Goal: Task Accomplishment & Management: Complete application form

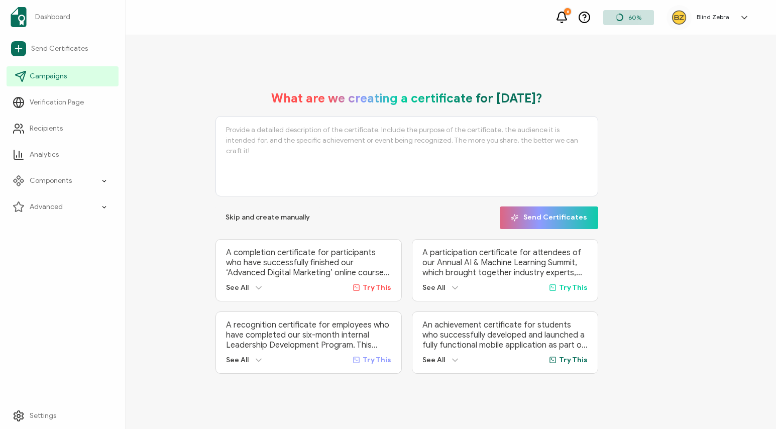
click at [33, 77] on span "Campaigns" at bounding box center [48, 76] width 37 height 10
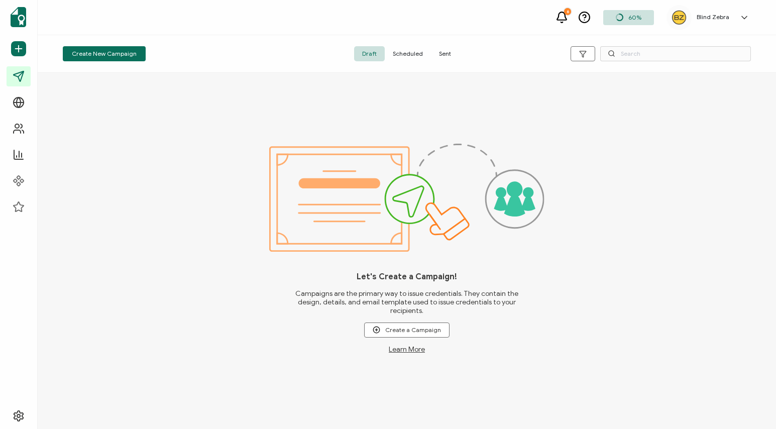
click at [449, 56] on span "Sent" at bounding box center [445, 53] width 28 height 15
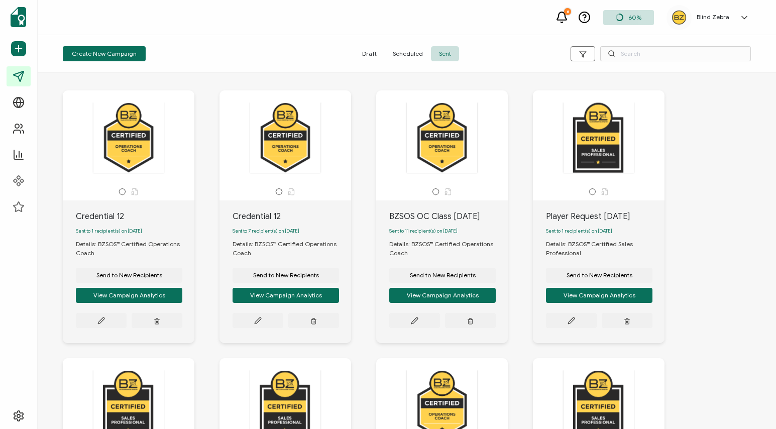
scroll to position [9, 0]
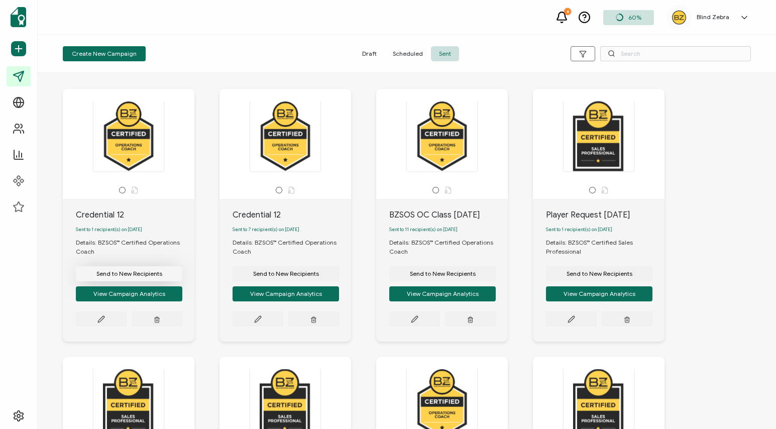
click at [109, 277] on span "Send to New Recipients" at bounding box center [129, 274] width 66 height 6
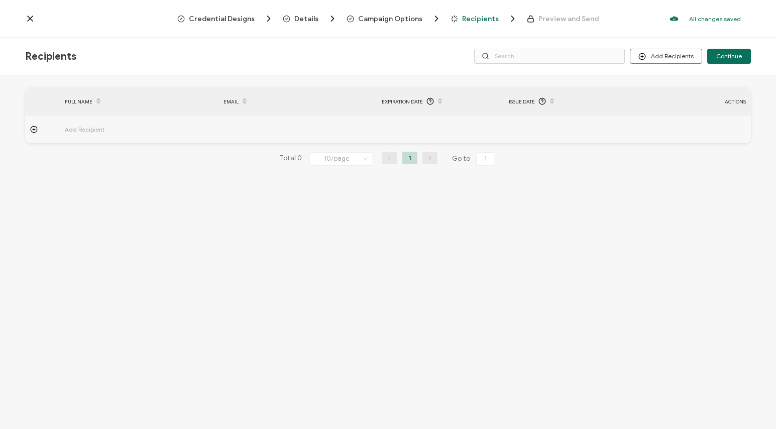
click at [35, 131] on icon at bounding box center [34, 130] width 8 height 8
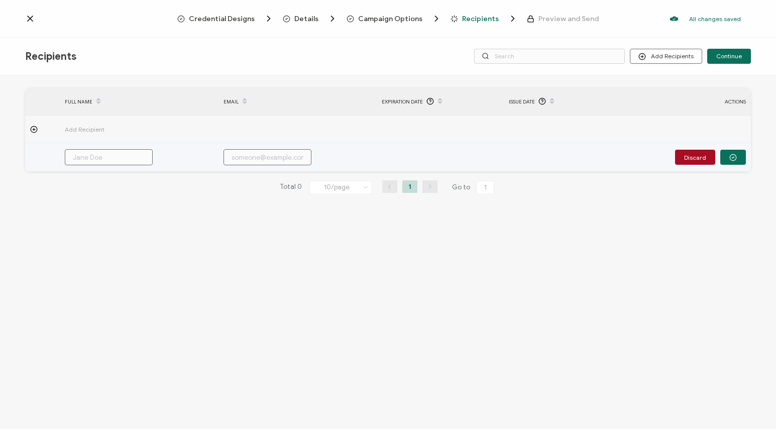
drag, startPoint x: 85, startPoint y: 158, endPoint x: 89, endPoint y: 185, distance: 27.4
click at [87, 159] on input "text" at bounding box center [109, 157] width 88 height 16
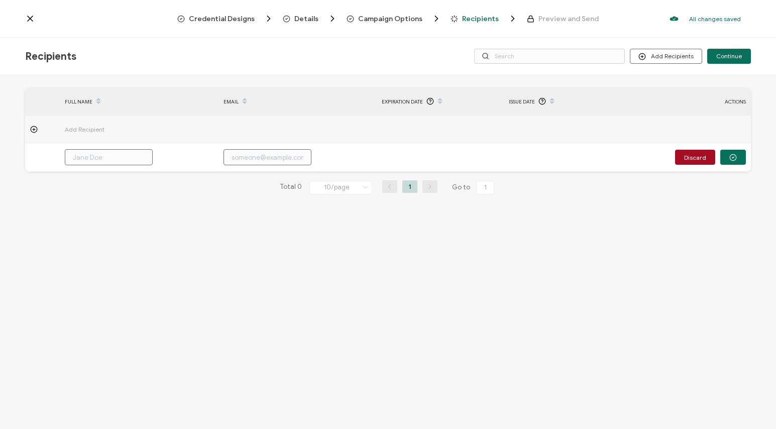
paste input "[PERSON_NAME]"
type input "[PERSON_NAME]"
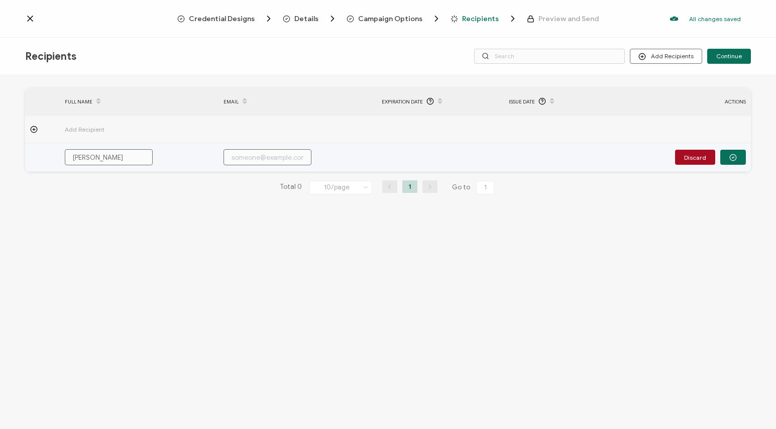
click at [73, 156] on input "[PERSON_NAME]" at bounding box center [109, 157] width 88 height 16
click at [144, 152] on input "[PERSON_NAME]" at bounding box center [109, 157] width 88 height 16
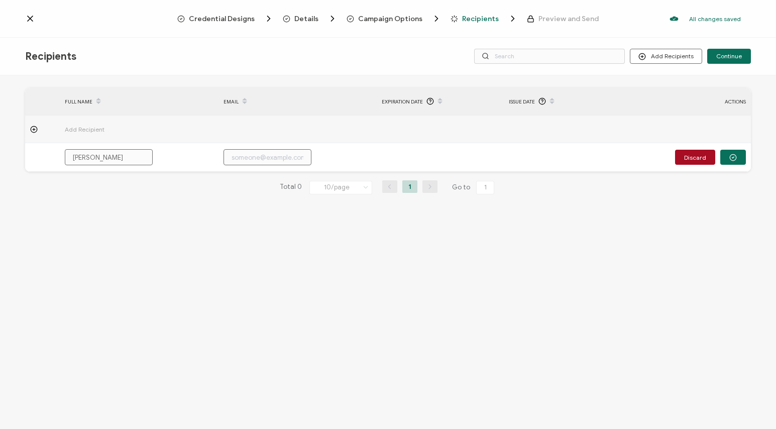
type input "[PERSON_NAME]"
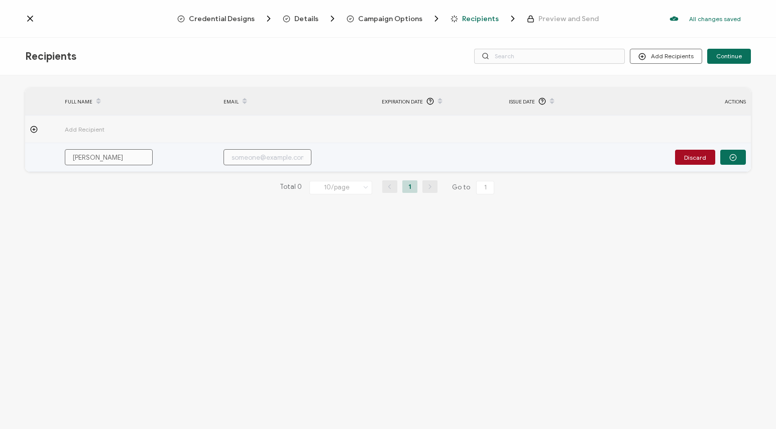
click at [234, 160] on input "text" at bounding box center [267, 157] width 88 height 16
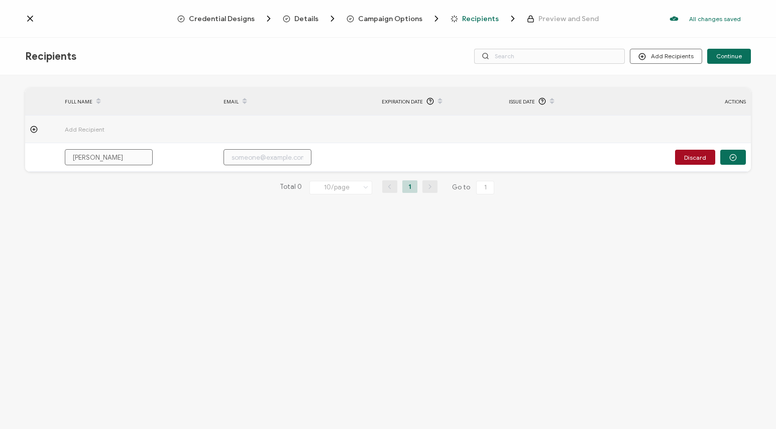
paste input "[EMAIL_ADDRESS][DOMAIN_NAME]"
type input "[EMAIL_ADDRESS][DOMAIN_NAME]"
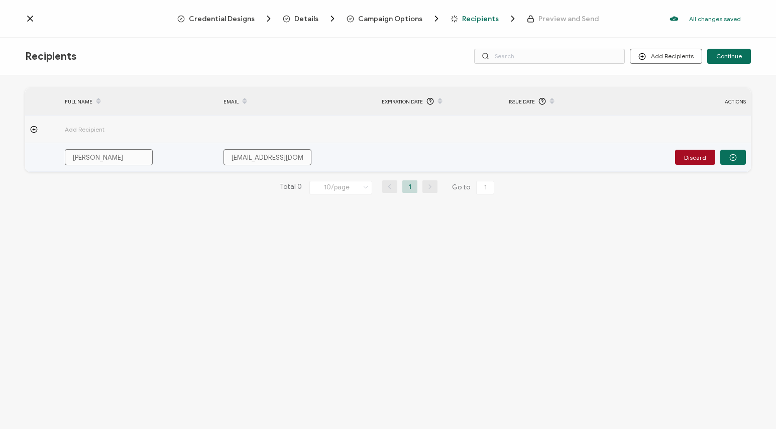
drag, startPoint x: 227, startPoint y: 154, endPoint x: 339, endPoint y: 165, distance: 113.0
click at [218, 153] on div "[EMAIL_ADDRESS][DOMAIN_NAME]" at bounding box center [280, 157] width 125 height 16
click at [307, 157] on input "[EMAIL_ADDRESS][DOMAIN_NAME]" at bounding box center [267, 157] width 88 height 16
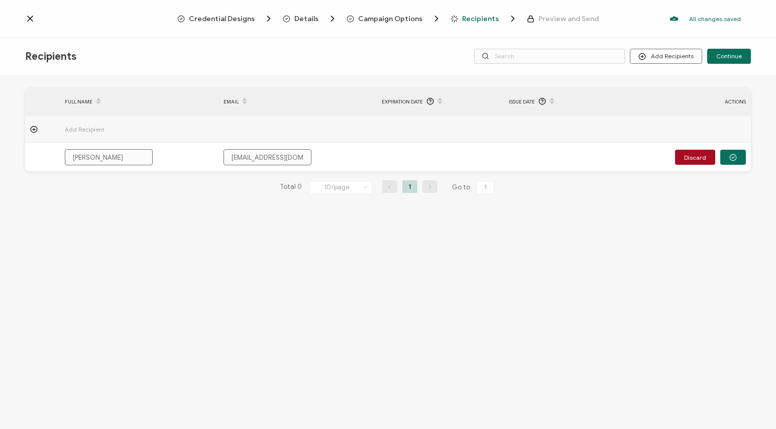
type input "[EMAIL_ADDRESS][DOMAIN_NAME]"
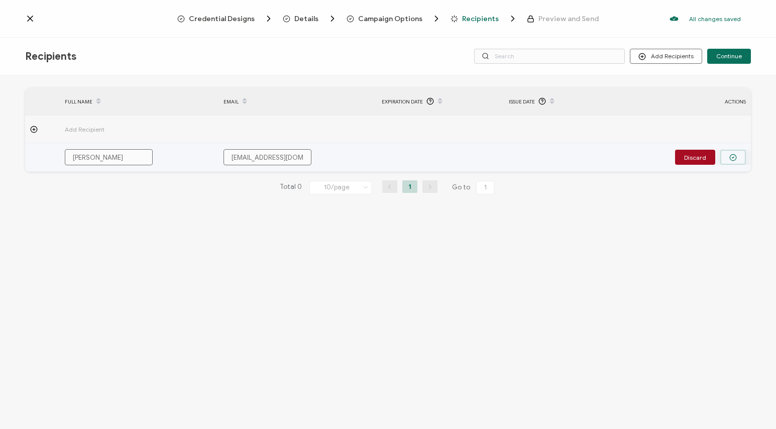
click at [733, 158] on icon "button" at bounding box center [733, 158] width 2 height 2
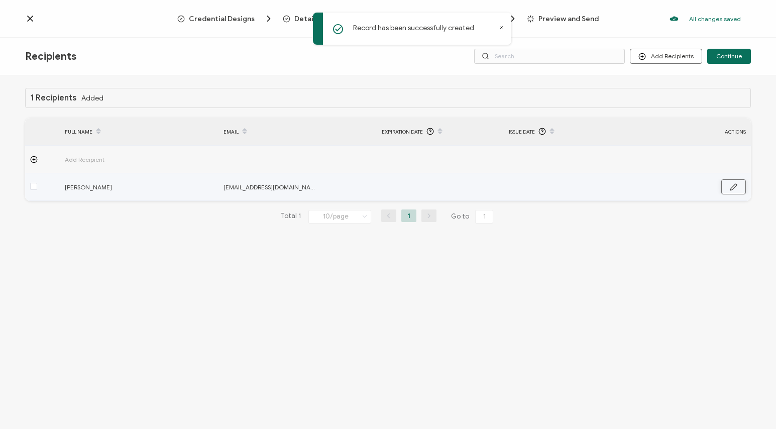
click at [737, 191] on button "button" at bounding box center [733, 186] width 25 height 15
click at [536, 190] on input "text" at bounding box center [553, 187] width 88 height 16
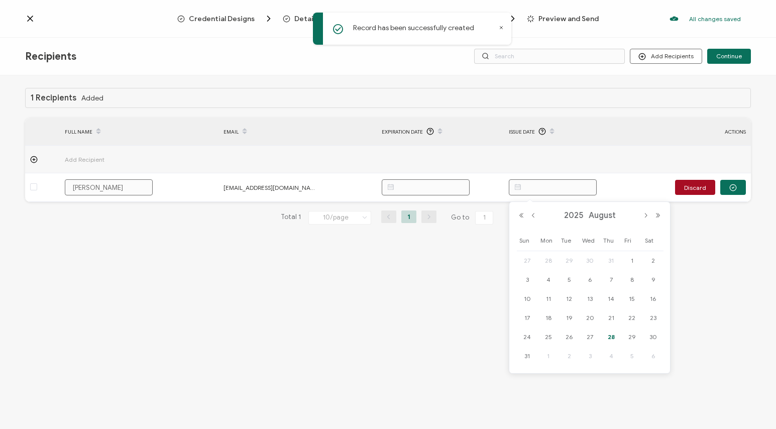
click at [611, 332] on span "28" at bounding box center [611, 337] width 12 height 12
type input "[DATE]"
click at [611, 289] on div "1 Recipients Added FULL NAME EMAIL Expiration Date Issue Date ACTIONS Add Recip…" at bounding box center [388, 253] width 776 height 356
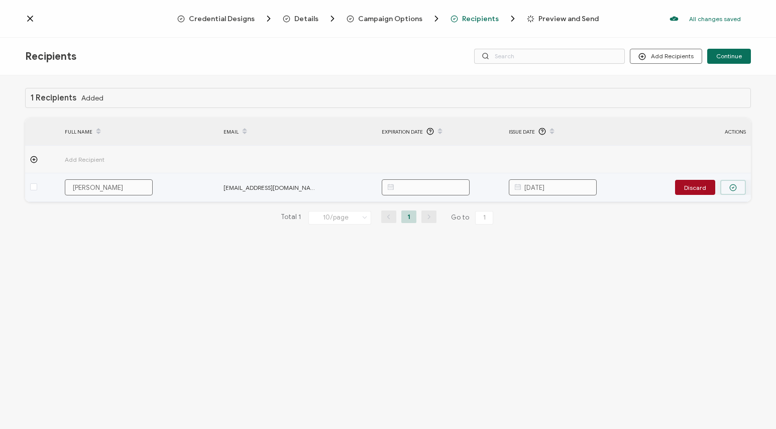
click at [739, 184] on button "button" at bounding box center [733, 187] width 26 height 15
click at [33, 186] on span at bounding box center [33, 186] width 7 height 7
click at [37, 183] on input "checkbox" at bounding box center [37, 183] width 0 height 0
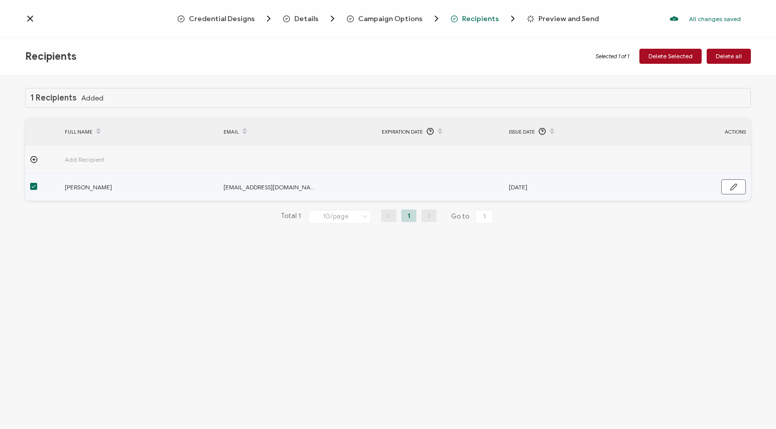
drag, startPoint x: 33, startPoint y: 188, endPoint x: 71, endPoint y: 199, distance: 39.7
click at [33, 188] on span at bounding box center [33, 186] width 7 height 7
click at [37, 183] on input "checkbox" at bounding box center [37, 183] width 0 height 0
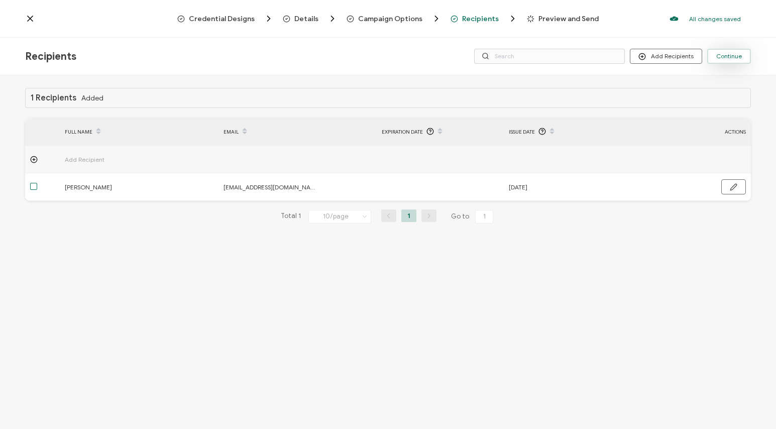
click at [730, 58] on span "Continue" at bounding box center [729, 56] width 26 height 6
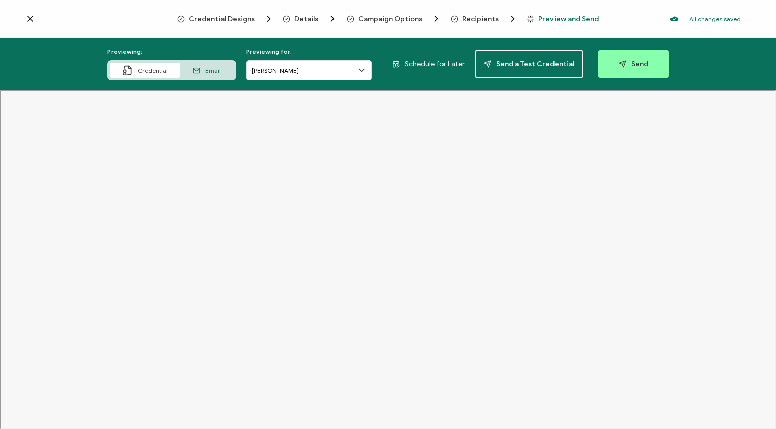
click at [217, 68] on span "Email" at bounding box center [213, 71] width 16 height 8
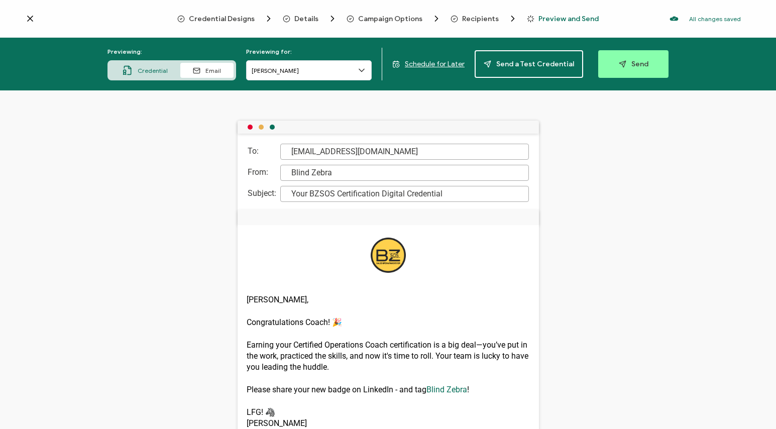
click at [151, 69] on span "Credential" at bounding box center [153, 71] width 30 height 8
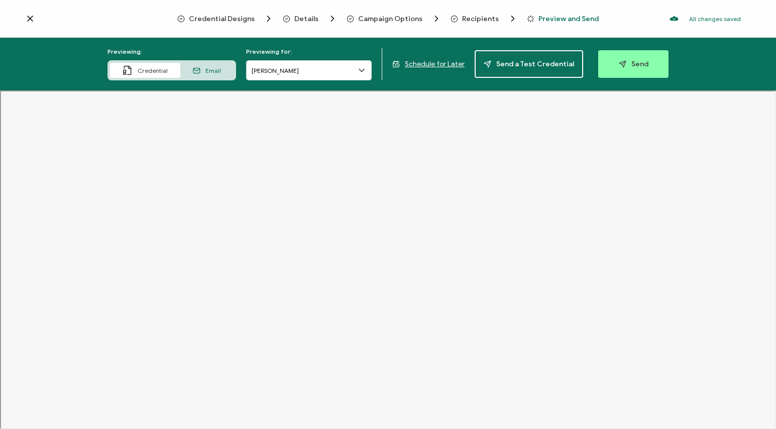
click at [30, 20] on icon at bounding box center [30, 19] width 10 height 10
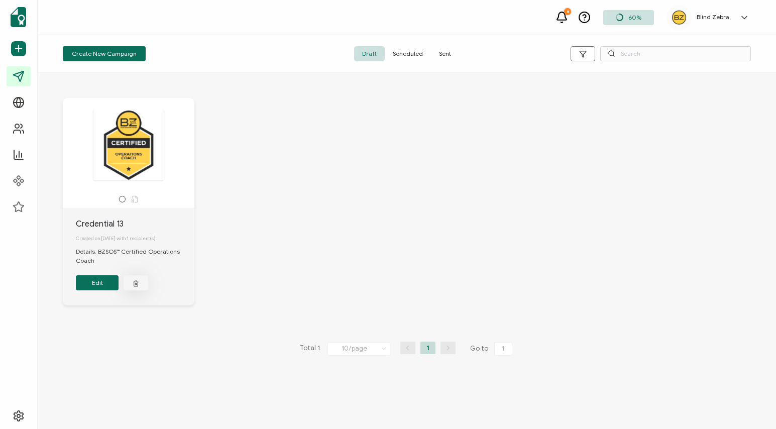
click at [138, 287] on icon "button" at bounding box center [136, 283] width 7 height 8
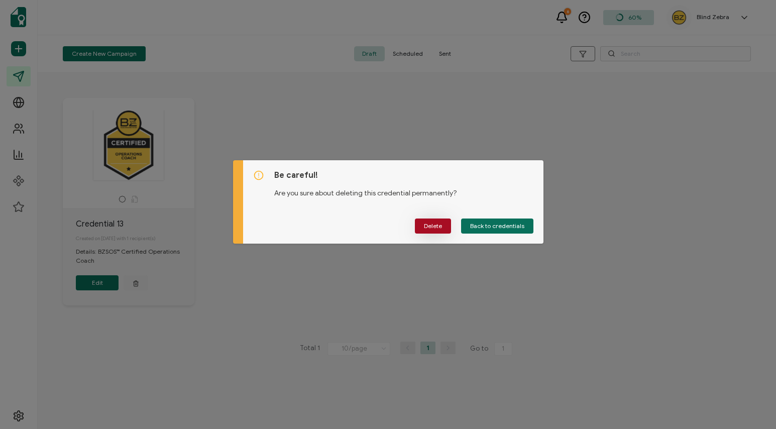
click at [442, 228] on span "Delete" at bounding box center [433, 226] width 18 height 6
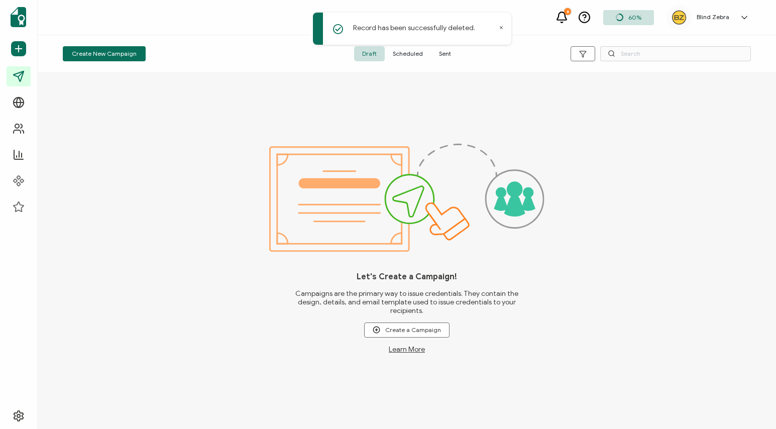
click at [450, 56] on span "Sent" at bounding box center [445, 53] width 28 height 15
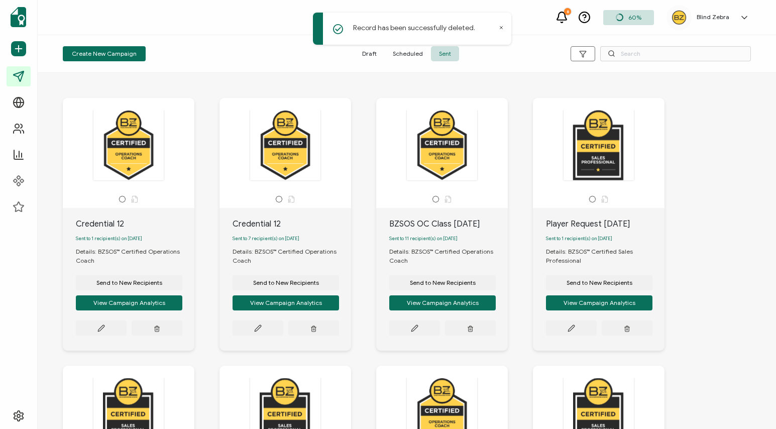
scroll to position [39, 0]
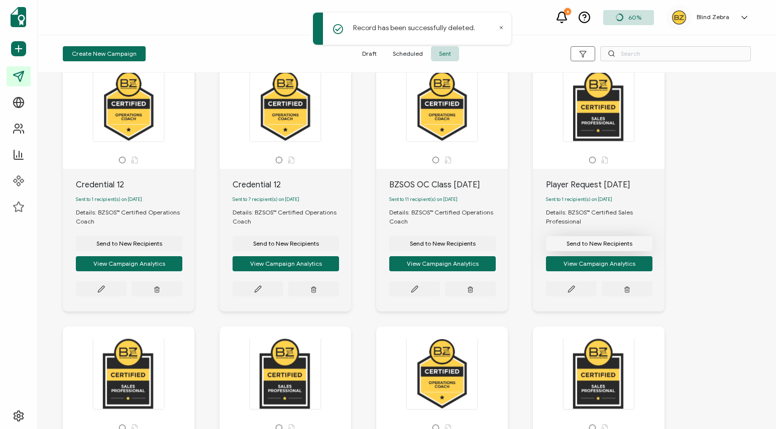
click at [162, 247] on span "Send to New Recipients" at bounding box center [129, 244] width 66 height 6
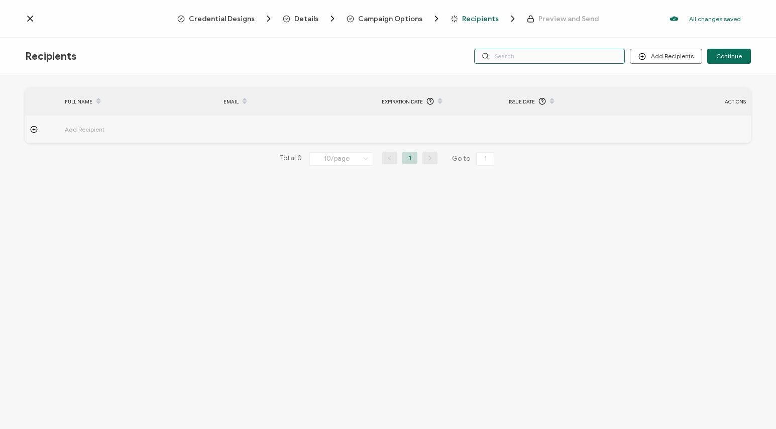
click at [514, 57] on input "text" at bounding box center [549, 56] width 151 height 15
type input "ash"
click at [564, 58] on input "ash" at bounding box center [549, 56] width 151 height 15
type input "[PERSON_NAME]"
click at [548, 58] on input "[PERSON_NAME]" at bounding box center [549, 56] width 151 height 15
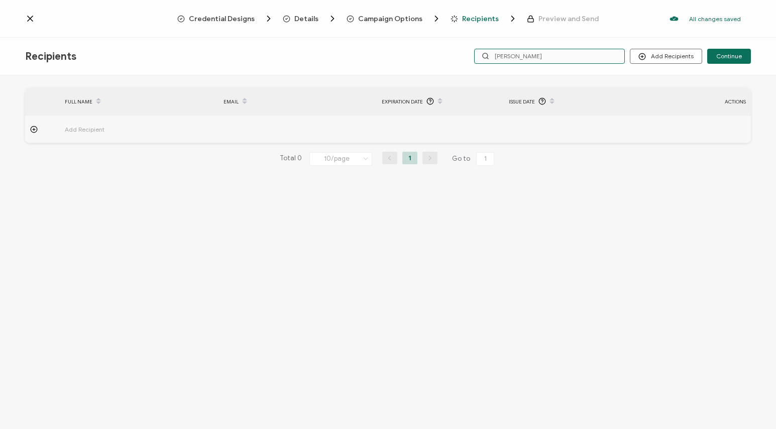
click at [548, 58] on input "[PERSON_NAME]" at bounding box center [549, 56] width 151 height 15
click at [33, 128] on icon at bounding box center [34, 130] width 8 height 8
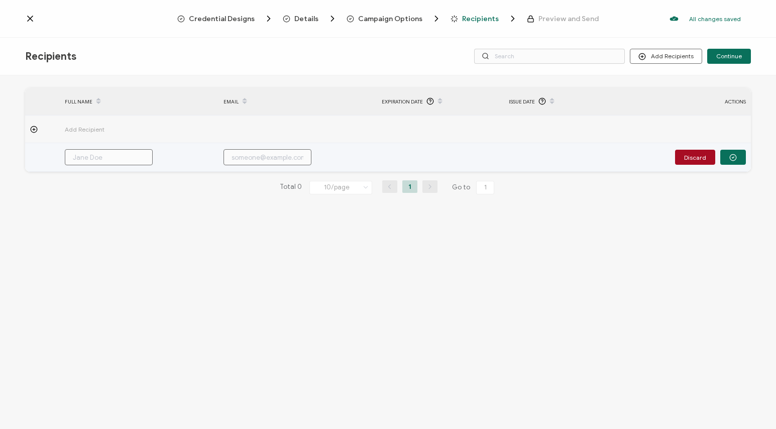
click at [101, 161] on input "text" at bounding box center [109, 157] width 88 height 16
click at [99, 150] on input "text" at bounding box center [109, 157] width 88 height 16
click at [706, 154] on button "Discard" at bounding box center [695, 157] width 40 height 15
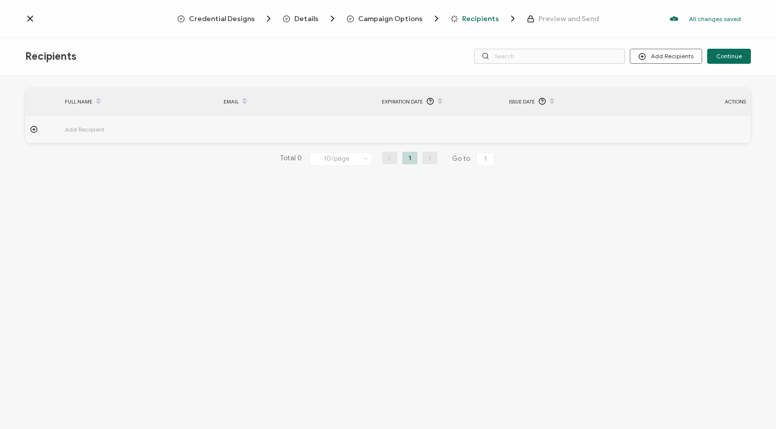
click at [335, 76] on div "FULL NAME EMAIL Expiration Date Issue Date ACTIONS Add Recipient FULL NAME EMAI…" at bounding box center [388, 253] width 776 height 356
click at [508, 58] on input "text" at bounding box center [549, 56] width 151 height 15
type input "A"
click at [512, 55] on input "A" at bounding box center [549, 56] width 151 height 15
type input "As"
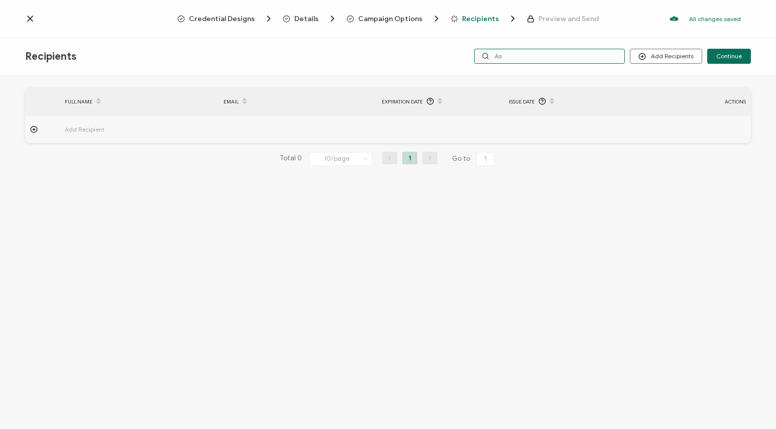
click at [518, 60] on input "As" at bounding box center [549, 56] width 151 height 15
type input "Ash"
click at [517, 56] on input "Ash" at bounding box center [549, 56] width 151 height 15
type input "Ashl"
click at [535, 53] on input "Ashl" at bounding box center [549, 56] width 151 height 15
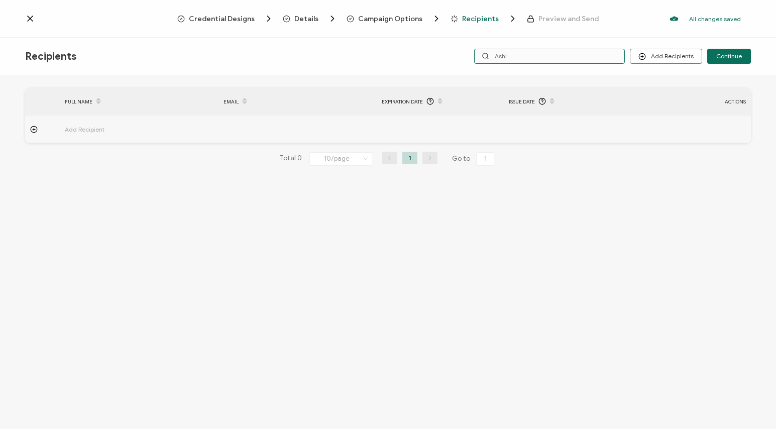
drag, startPoint x: 526, startPoint y: 54, endPoint x: 421, endPoint y: 54, distance: 105.0
click at [474, 54] on input "Ashl" at bounding box center [549, 56] width 151 height 15
click at [35, 128] on icon at bounding box center [34, 130] width 8 height 8
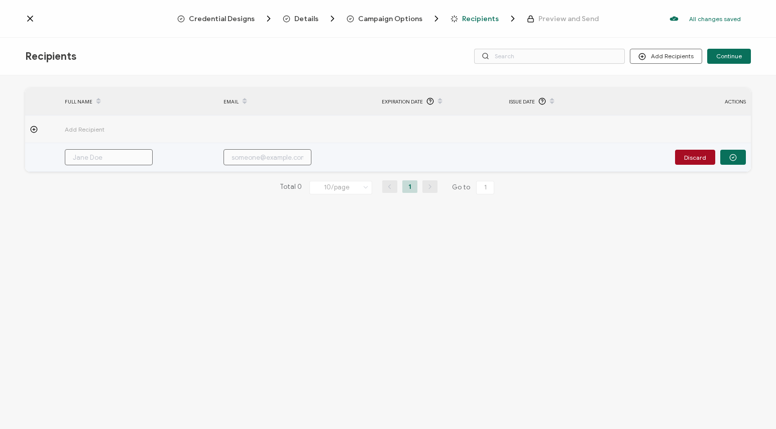
click at [101, 155] on input "text" at bounding box center [109, 157] width 88 height 16
type input "A"
type input "As"
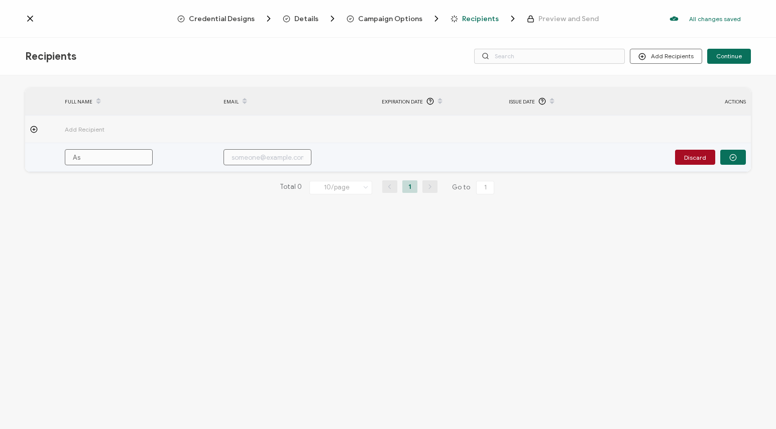
type input "Ash"
click at [99, 153] on input "Ash" at bounding box center [109, 157] width 88 height 16
paste input "ley Trippett"
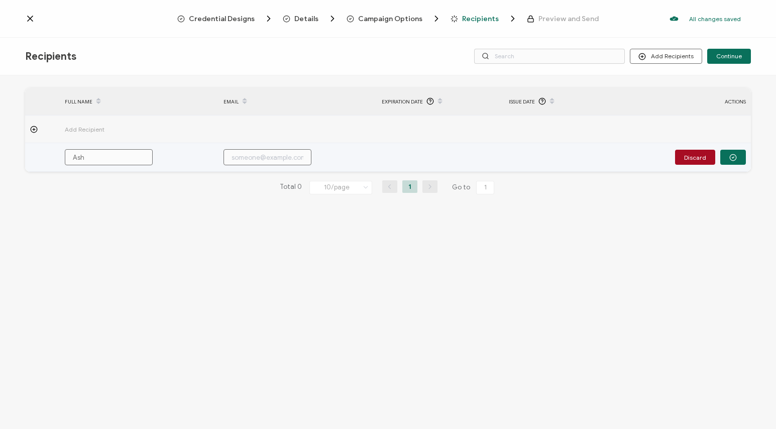
type input "[PERSON_NAME]"
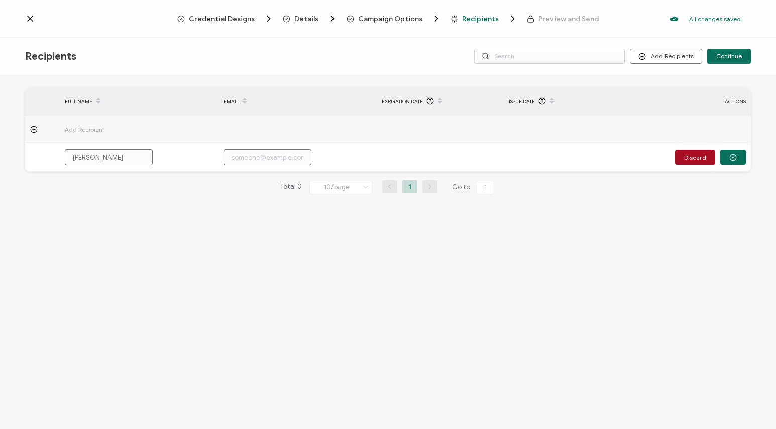
type input "[PERSON_NAME]"
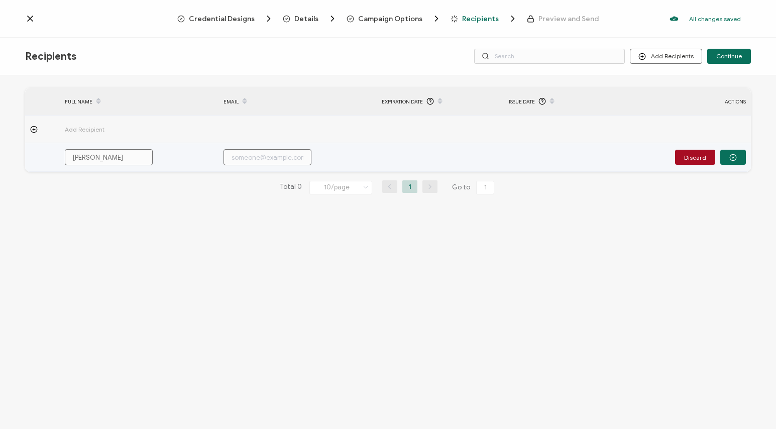
click at [250, 161] on input "text" at bounding box center [267, 157] width 88 height 16
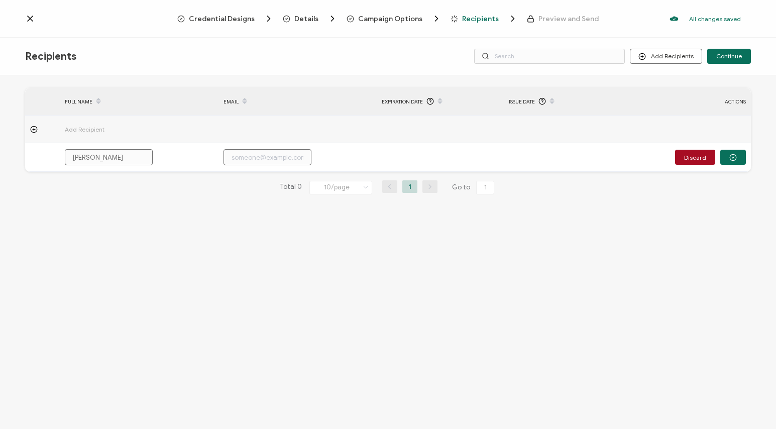
paste input "[EMAIL_ADDRESS][DOMAIN_NAME]"
type input "[EMAIL_ADDRESS][DOMAIN_NAME]"
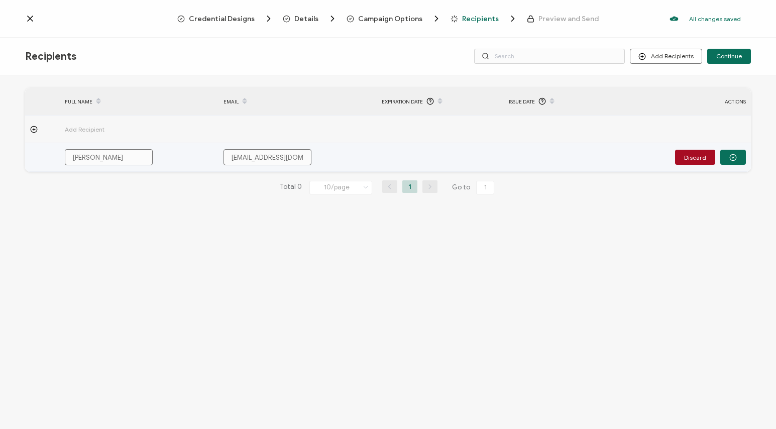
drag, startPoint x: 231, startPoint y: 155, endPoint x: 209, endPoint y: 158, distance: 21.8
click at [218, 157] on div "[EMAIL_ADDRESS][DOMAIN_NAME]" at bounding box center [280, 157] width 125 height 16
type input "[EMAIL_ADDRESS][DOMAIN_NAME]"
click at [315, 157] on div "[EMAIL_ADDRESS][DOMAIN_NAME]" at bounding box center [280, 157] width 125 height 16
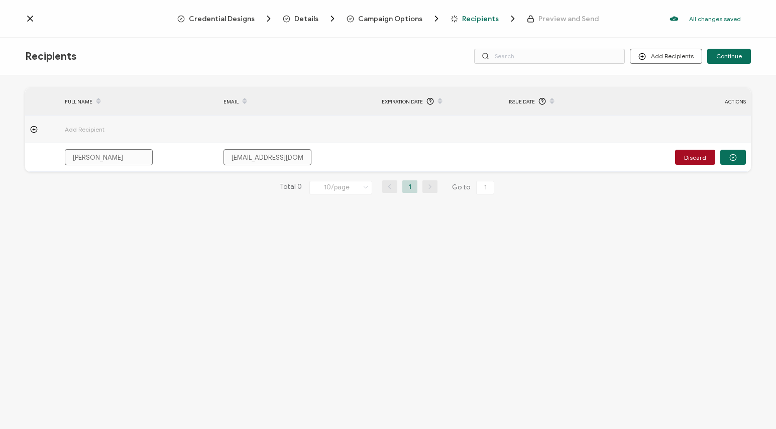
drag, startPoint x: 732, startPoint y: 214, endPoint x: 736, endPoint y: 181, distance: 33.4
click at [736, 208] on div "FULL NAME EMAIL Expiration Date Issue Date ACTIONS Add Recipient [PERSON_NAME] …" at bounding box center [388, 253] width 776 height 356
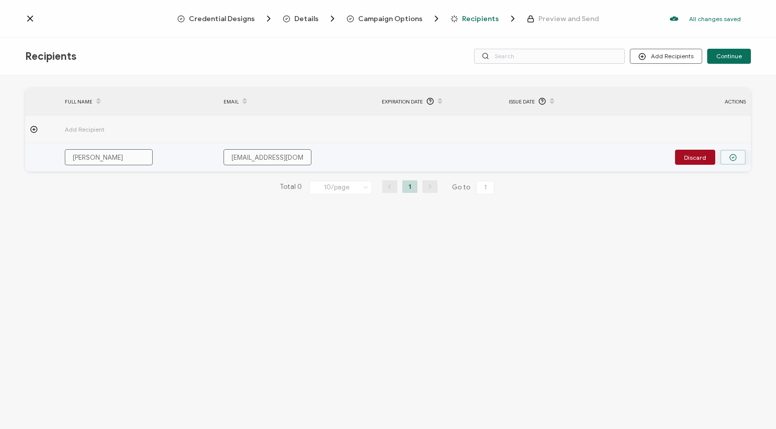
click at [734, 156] on icon "button" at bounding box center [733, 158] width 8 height 8
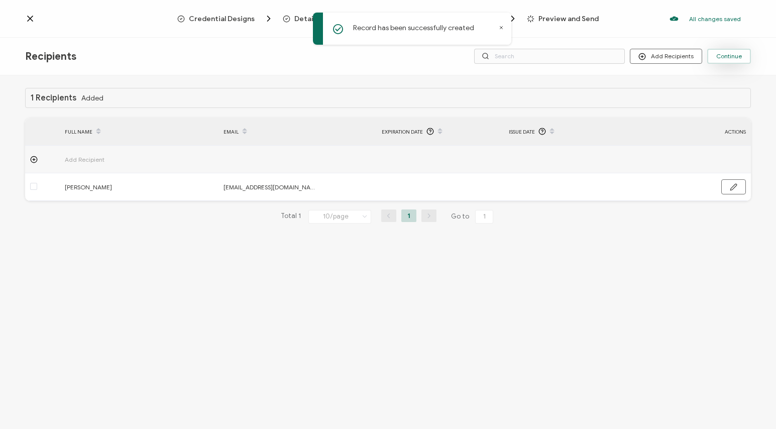
click at [728, 53] on span "Continue" at bounding box center [729, 56] width 26 height 6
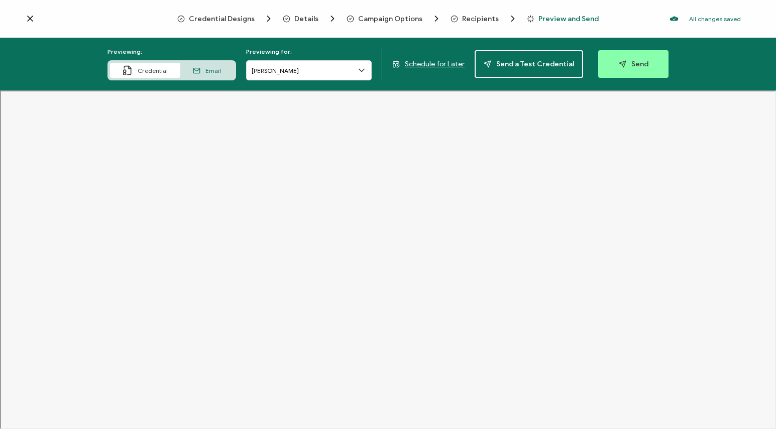
click at [27, 21] on icon at bounding box center [30, 19] width 10 height 10
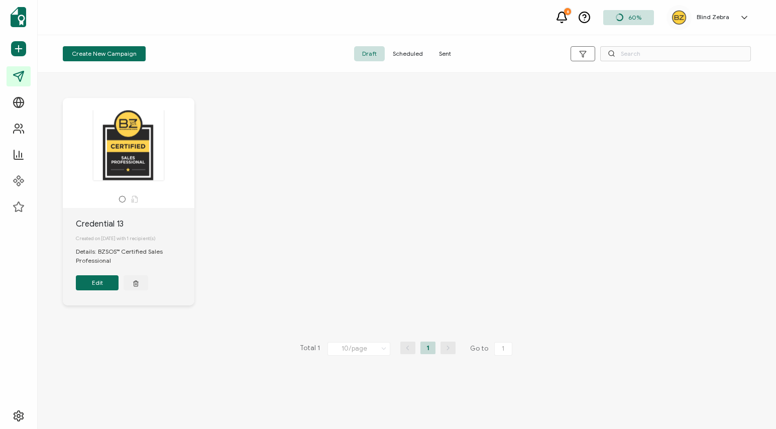
click at [94, 284] on button "Edit" at bounding box center [97, 282] width 43 height 15
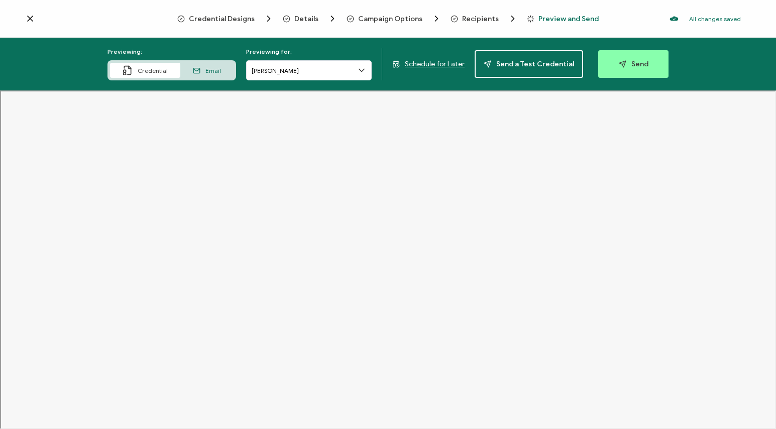
click at [34, 20] on icon at bounding box center [30, 19] width 10 height 10
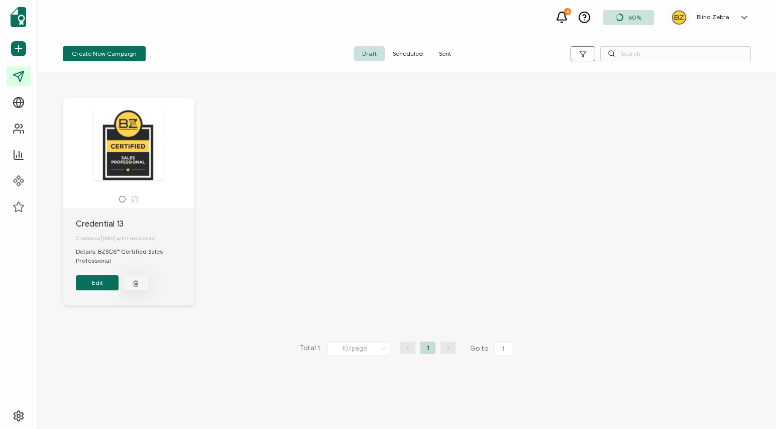
click at [138, 284] on icon "button" at bounding box center [136, 284] width 4 height 5
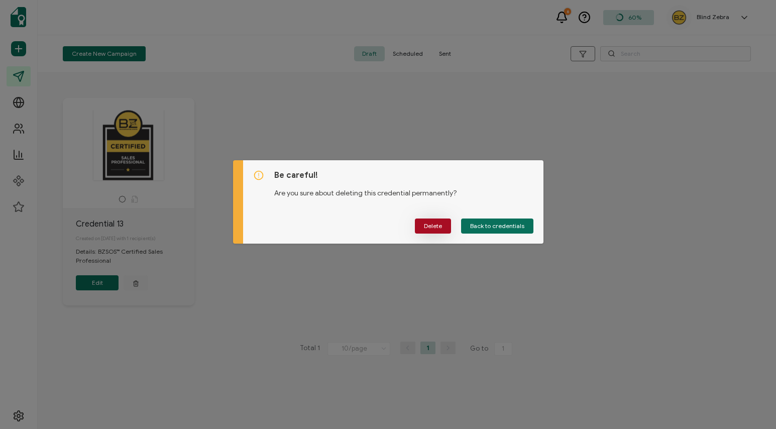
click at [428, 223] on span "Delete" at bounding box center [433, 226] width 18 height 6
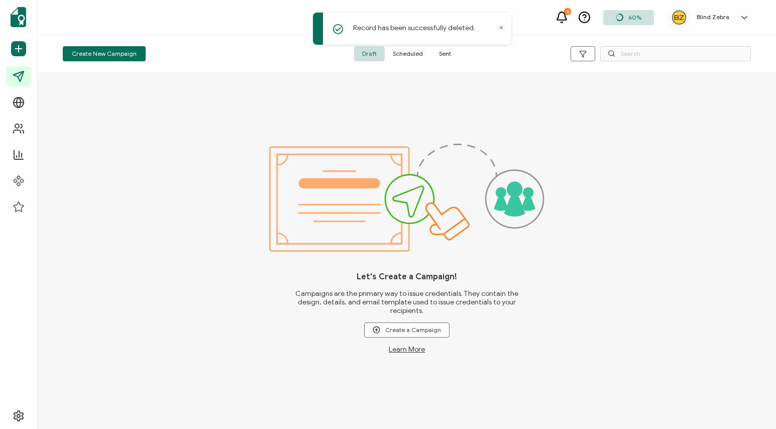
click at [447, 55] on span "Sent" at bounding box center [445, 53] width 28 height 15
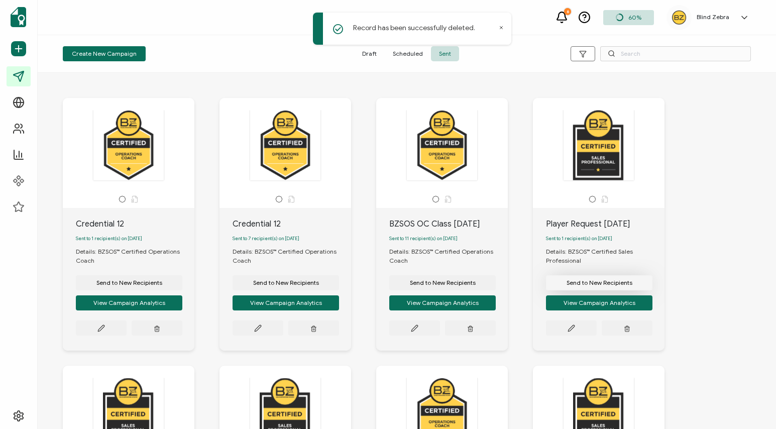
click at [162, 282] on span "Send to New Recipients" at bounding box center [129, 283] width 66 height 6
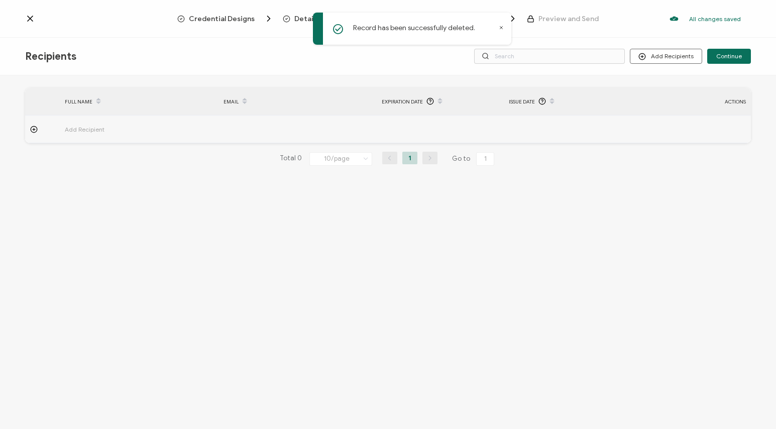
click at [35, 126] on circle at bounding box center [34, 129] width 7 height 7
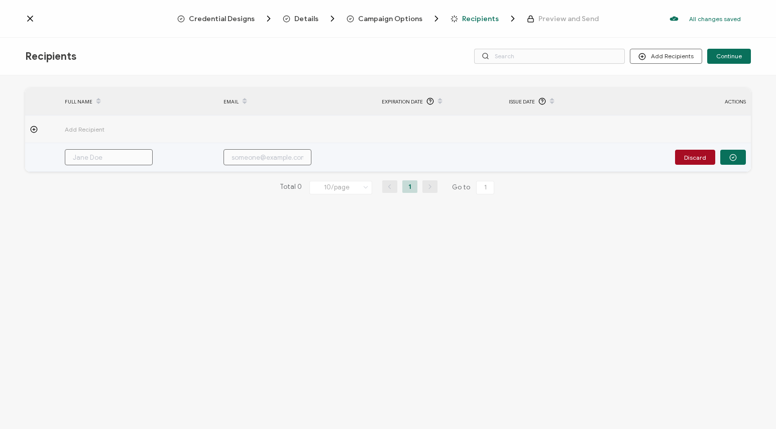
click at [127, 161] on input "text" at bounding box center [109, 157] width 88 height 16
click at [88, 159] on input "text" at bounding box center [109, 157] width 88 height 16
paste input "[PERSON_NAME]"
type input "[PERSON_NAME]"
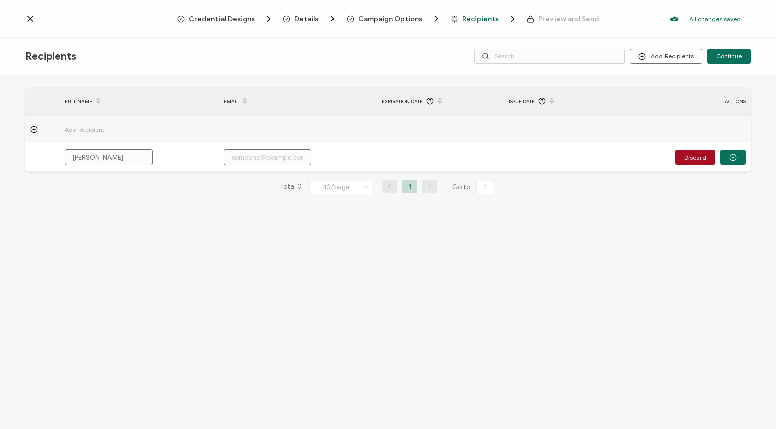
type input "[PERSON_NAME]"
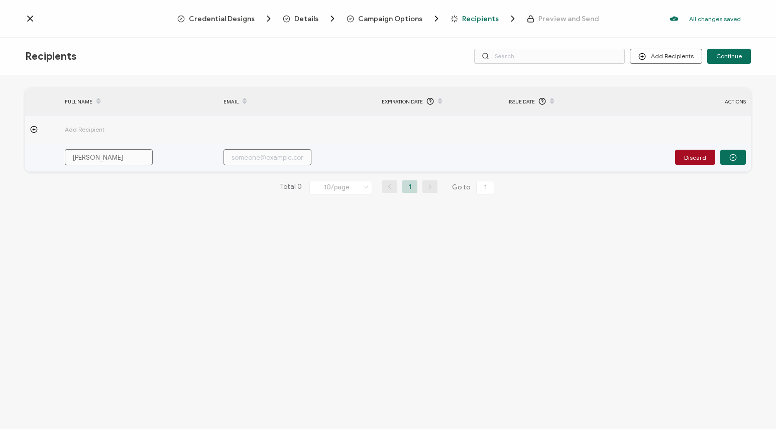
click at [231, 160] on input "text" at bounding box center [267, 157] width 88 height 16
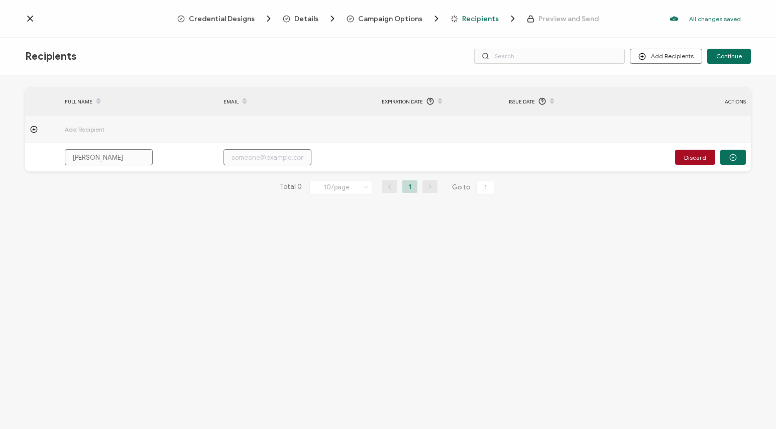
paste input "[EMAIL_ADDRESS][DOMAIN_NAME]"
type input "[EMAIL_ADDRESS][DOMAIN_NAME]"
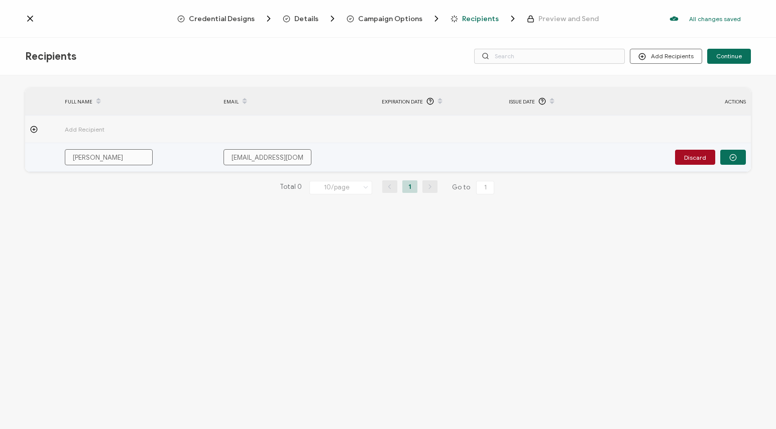
drag, startPoint x: 301, startPoint y: 161, endPoint x: 204, endPoint y: 159, distance: 96.9
click at [223, 159] on input "[EMAIL_ADDRESS][DOMAIN_NAME]" at bounding box center [267, 157] width 88 height 16
type input "[EMAIL_ADDRESS][DOMAIN_NAME]"
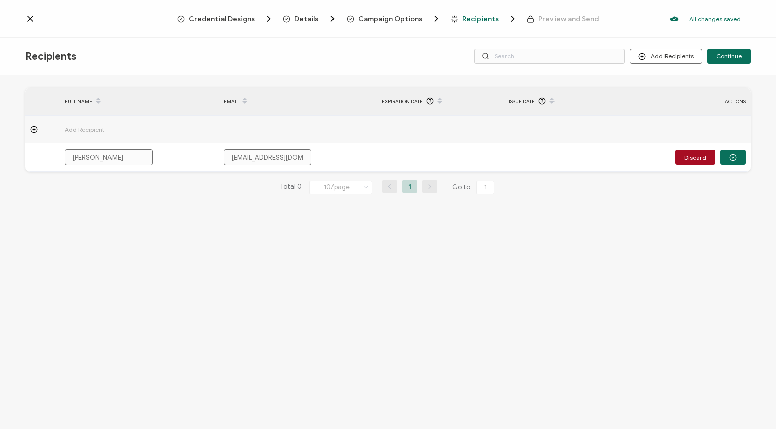
drag, startPoint x: 323, startPoint y: 267, endPoint x: 478, endPoint y: 260, distance: 154.3
click at [324, 267] on div "FULL NAME EMAIL Expiration Date Issue Date ACTIONS Add Recipient [PERSON_NAME] …" at bounding box center [388, 253] width 776 height 356
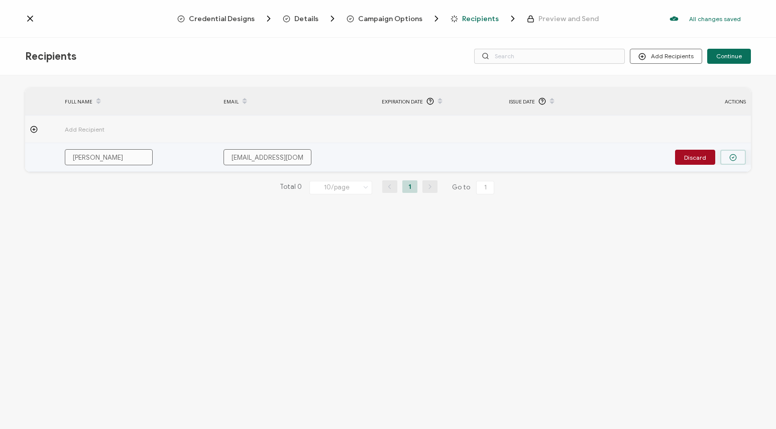
click at [733, 162] on button "button" at bounding box center [733, 157] width 26 height 15
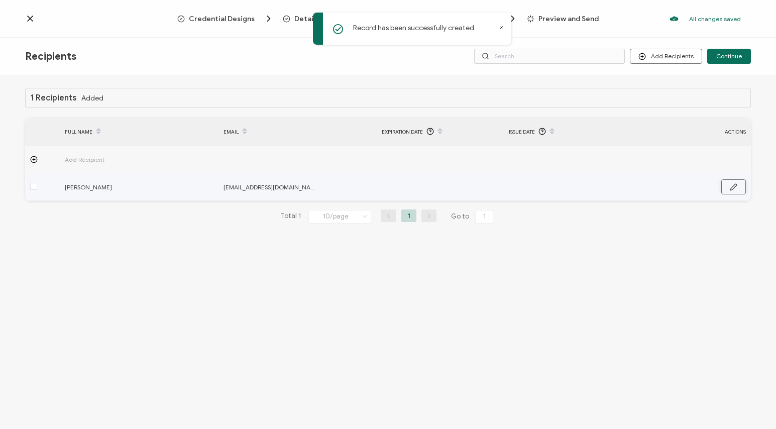
click at [732, 189] on icon "button" at bounding box center [733, 187] width 6 height 6
click at [540, 184] on input "text" at bounding box center [553, 187] width 88 height 16
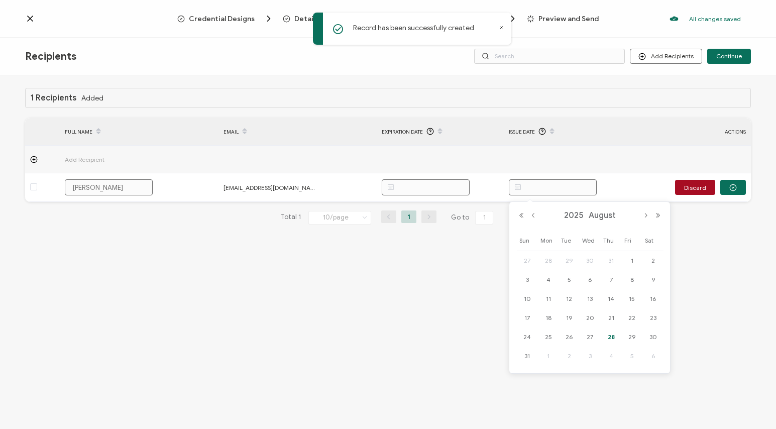
click at [611, 337] on span "28" at bounding box center [611, 337] width 12 height 12
type input "[DATE]"
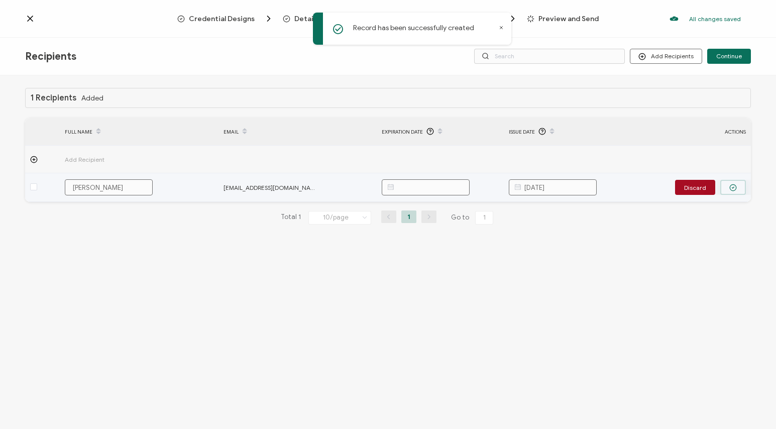
click at [736, 187] on circle "button" at bounding box center [733, 187] width 7 height 7
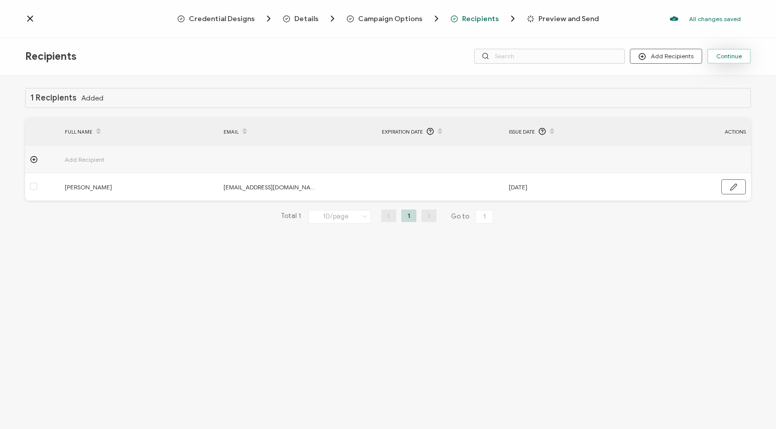
click at [736, 60] on button "Continue" at bounding box center [729, 56] width 44 height 15
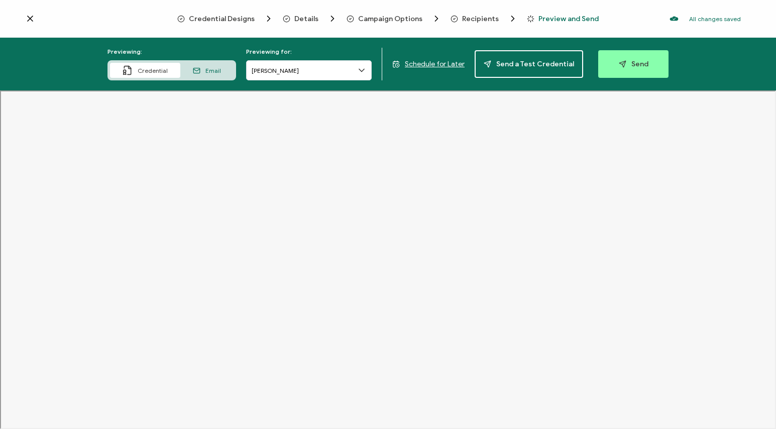
click at [214, 70] on span "Email" at bounding box center [213, 71] width 16 height 8
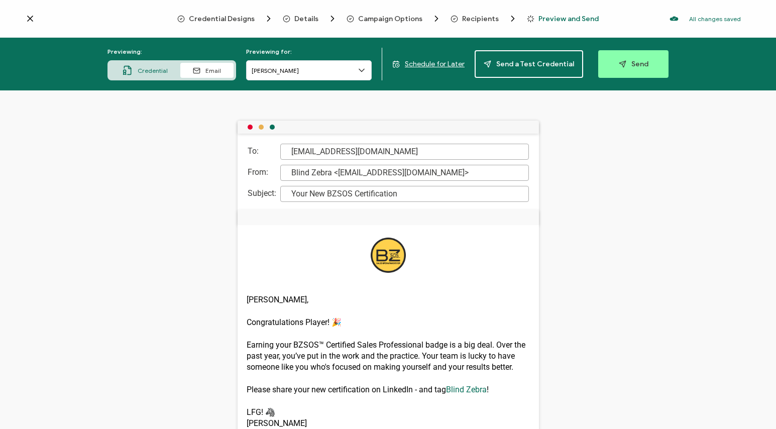
click at [290, 155] on div "[EMAIL_ADDRESS][DOMAIN_NAME]" at bounding box center [404, 152] width 249 height 16
click at [635, 61] on span "Send" at bounding box center [634, 64] width 30 height 8
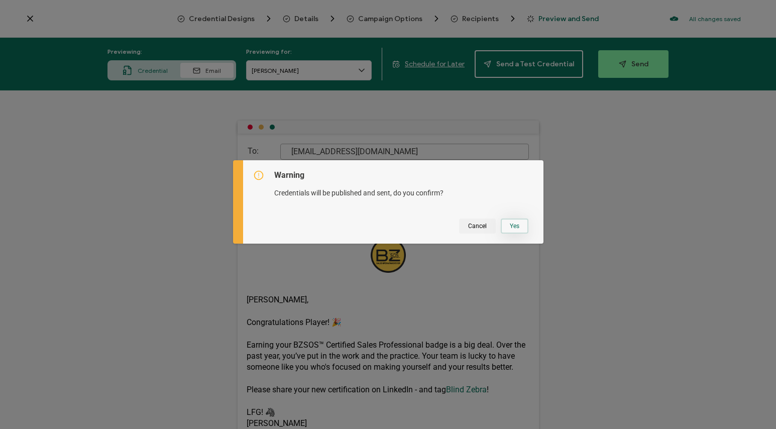
click at [510, 230] on button "Yes" at bounding box center [515, 225] width 28 height 15
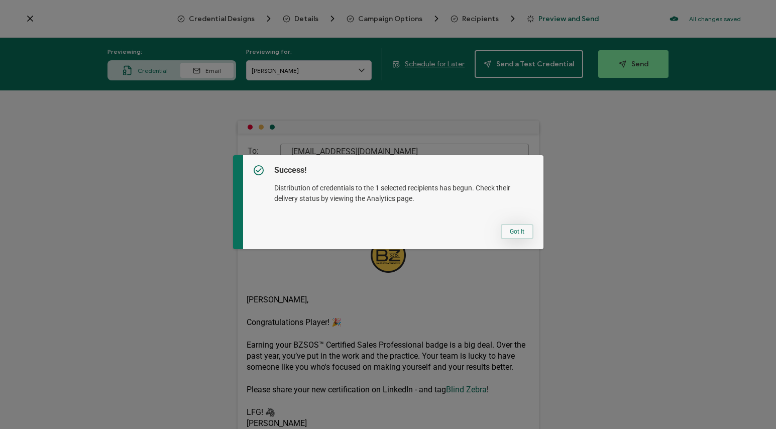
click at [512, 232] on button "Got It" at bounding box center [517, 231] width 33 height 15
